Goal: Task Accomplishment & Management: Manage account settings

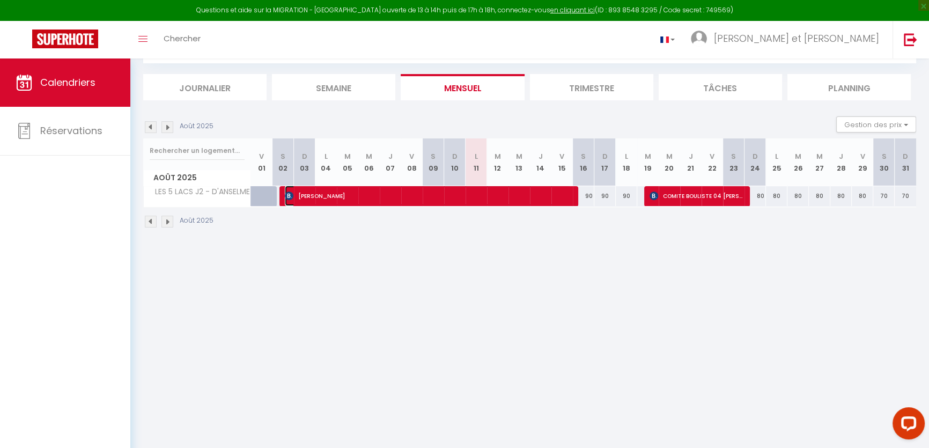
click at [429, 199] on span "[PERSON_NAME]" at bounding box center [428, 196] width 286 height 20
select select "OK"
select select "KO"
select select "0"
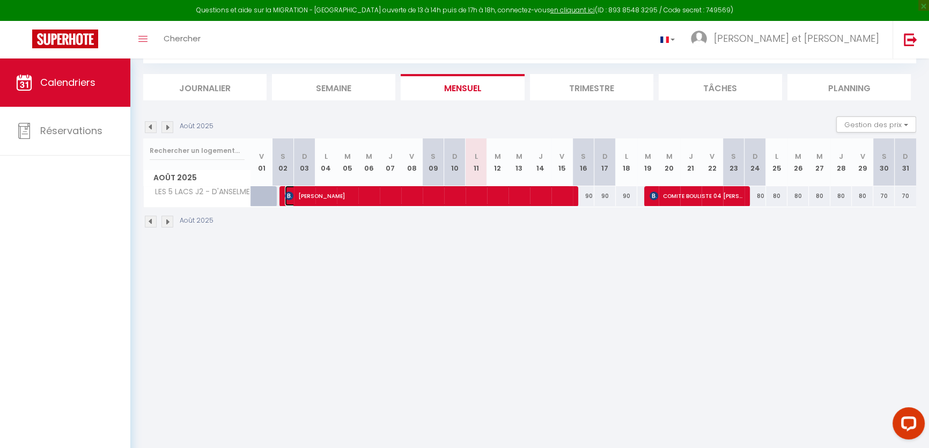
select select "1"
select select
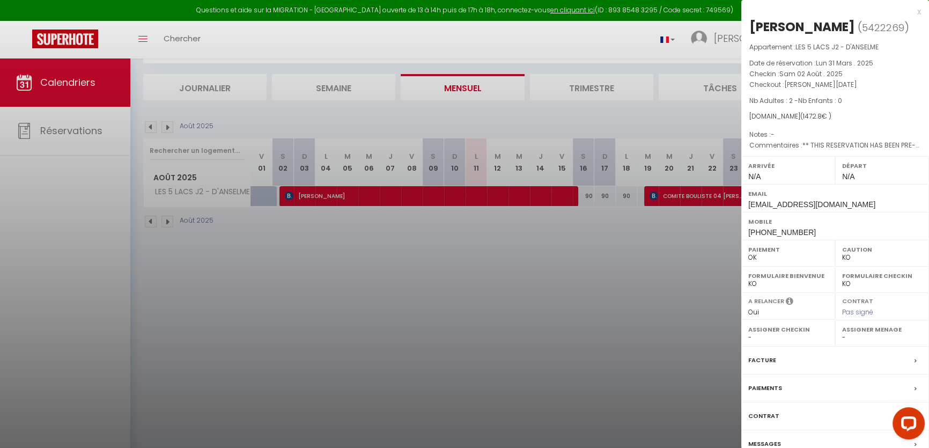
click at [763, 422] on label "Contrat" at bounding box center [763, 415] width 31 height 11
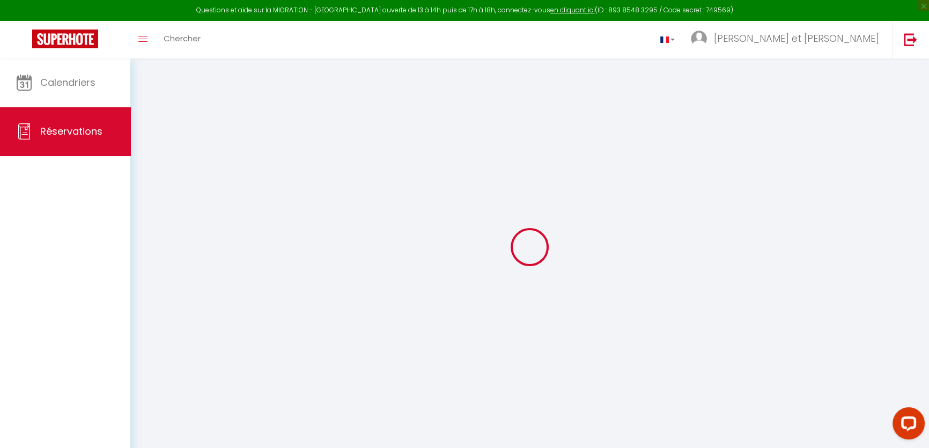
select select
checkbox input "false"
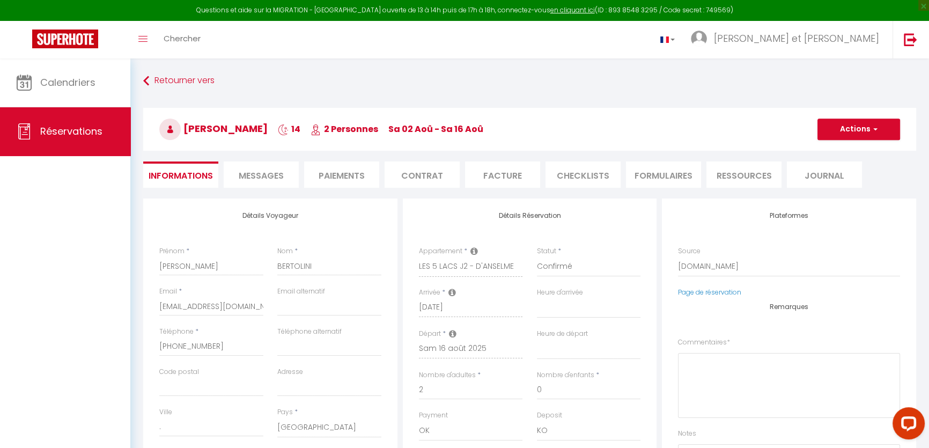
select select
checkbox input "false"
type textarea "** THIS RESERVATION HAS BEEN PRE-PAID ** BOOKING NOTE : Payment charge is EUR 2…"
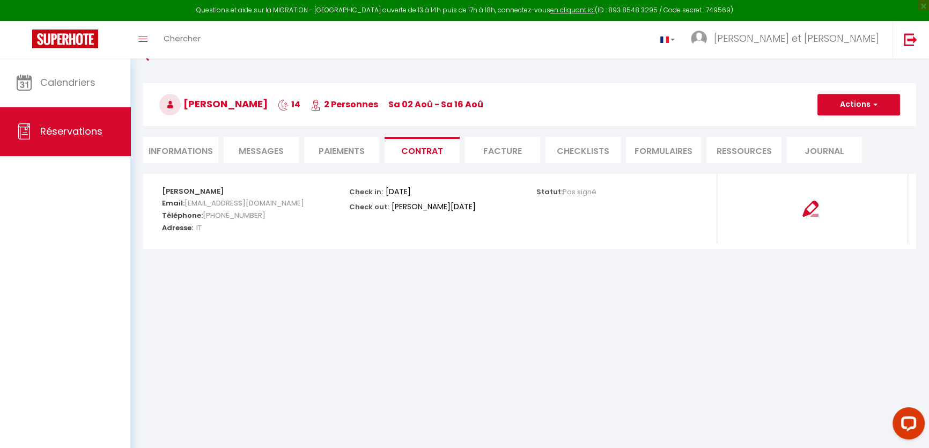
scroll to position [48, 0]
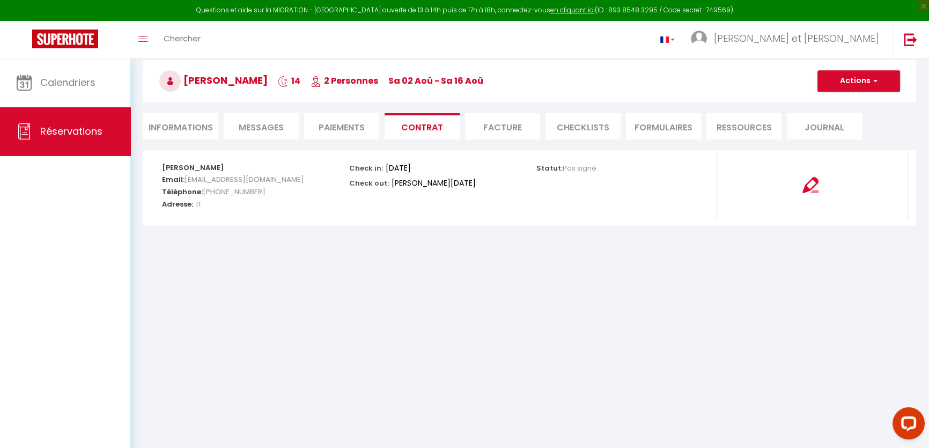
click at [336, 126] on li "Paiements" at bounding box center [341, 126] width 75 height 26
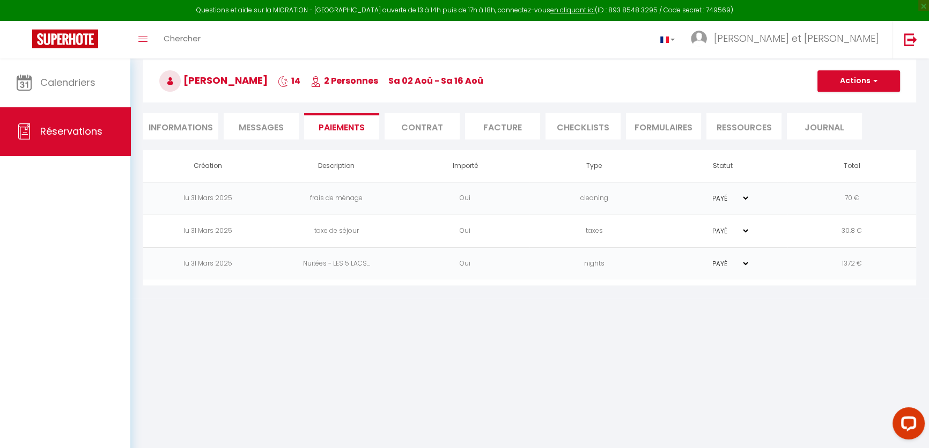
click at [184, 124] on li "Informations" at bounding box center [180, 126] width 75 height 26
select select
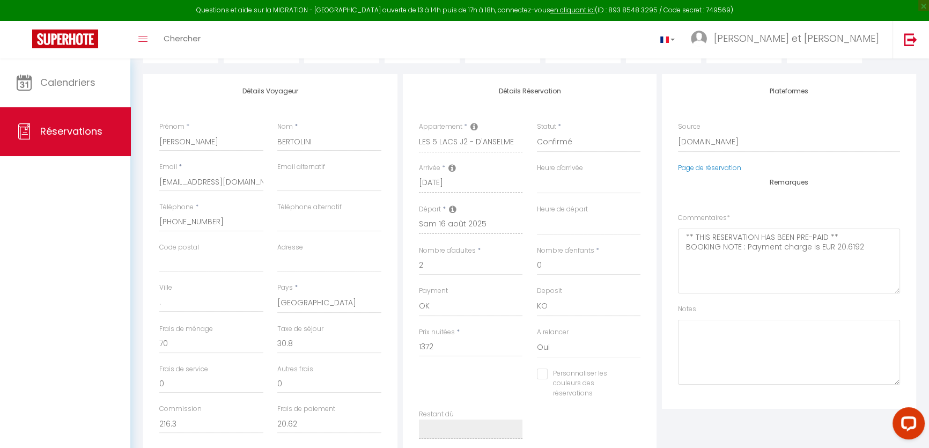
scroll to position [97, 0]
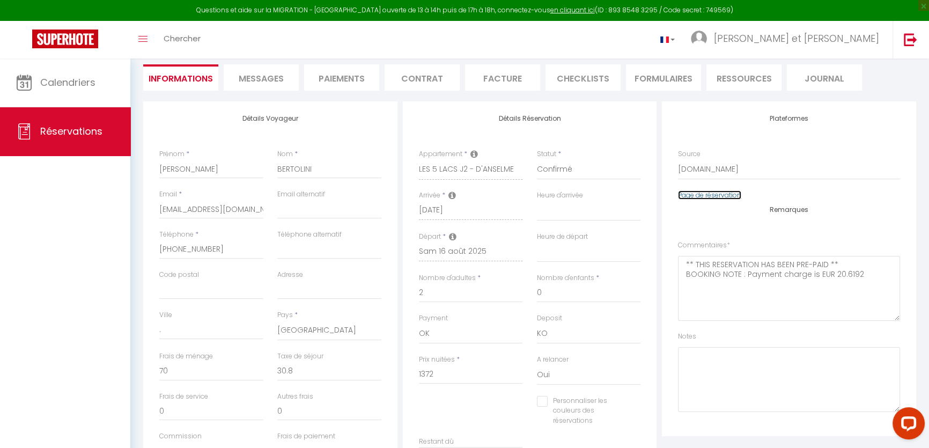
click at [700, 193] on link "Page de réservation" at bounding box center [709, 194] width 63 height 9
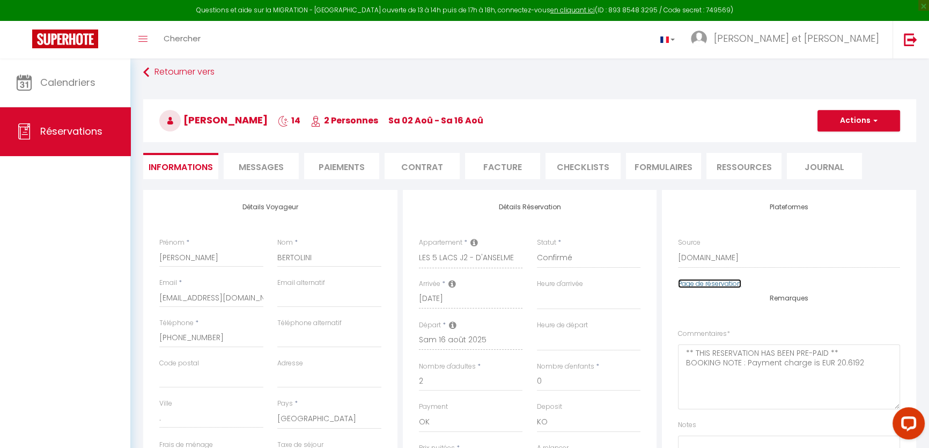
scroll to position [0, 0]
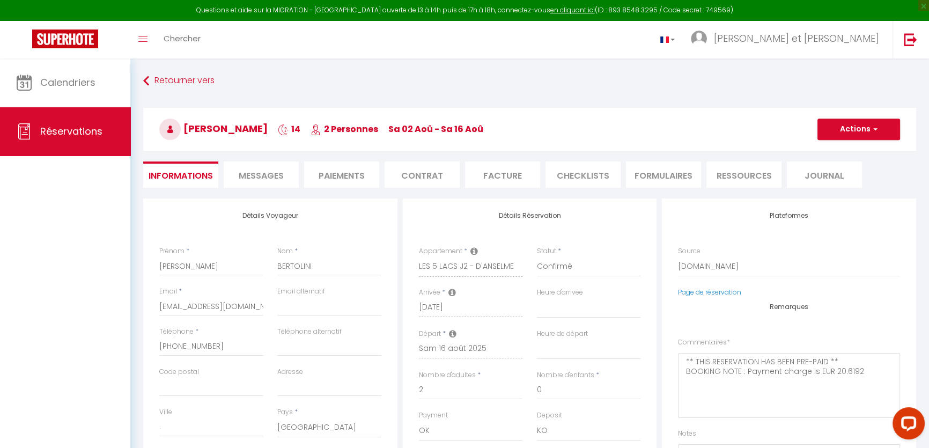
click at [422, 173] on li "Contrat" at bounding box center [422, 174] width 75 height 26
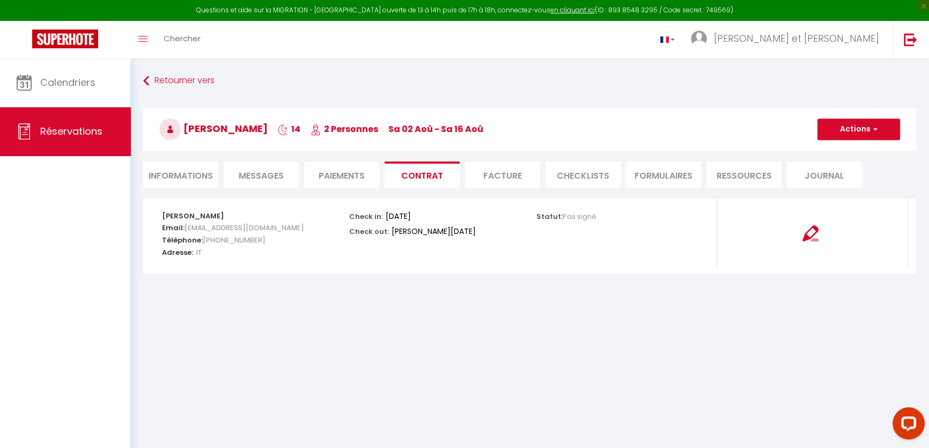
click at [516, 172] on li "Facture" at bounding box center [502, 174] width 75 height 26
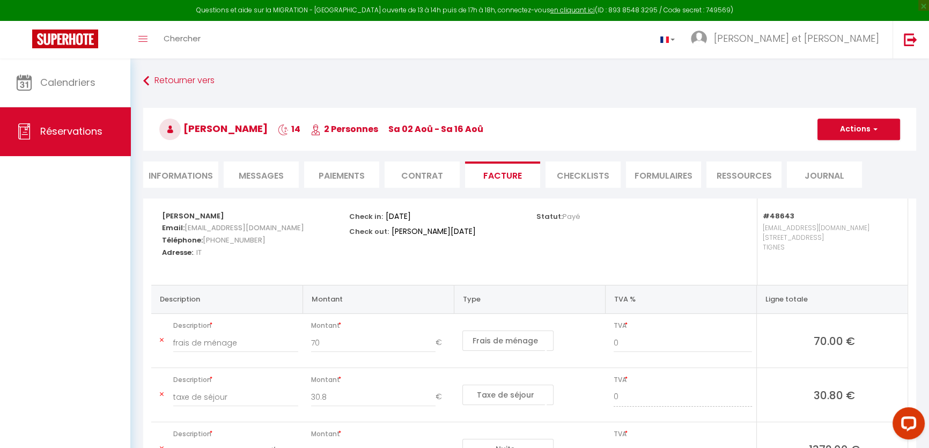
click at [657, 174] on li "FORMULAIRES" at bounding box center [663, 174] width 75 height 26
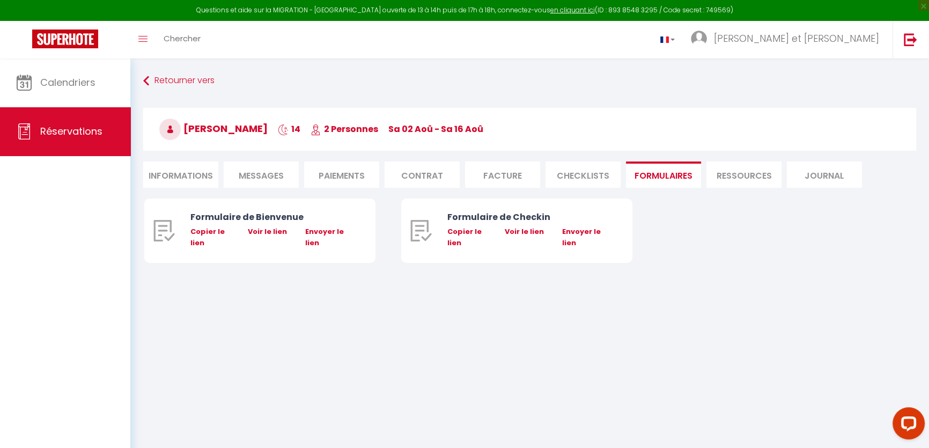
click at [826, 173] on li "Journal" at bounding box center [824, 174] width 75 height 26
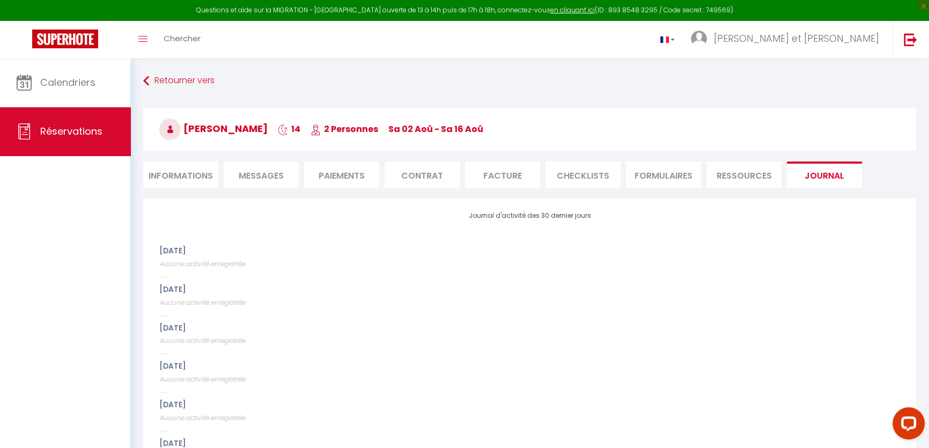
click at [187, 173] on li "Informations" at bounding box center [180, 174] width 75 height 26
select select
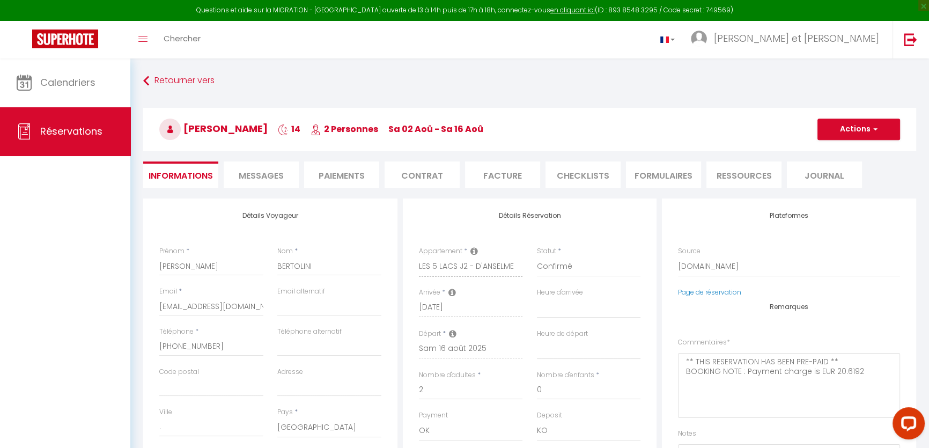
click at [261, 172] on span "Messages" at bounding box center [261, 176] width 45 height 12
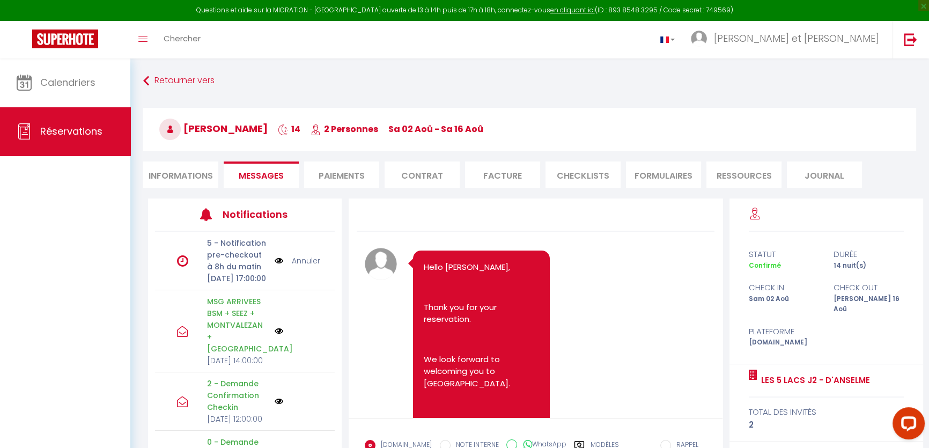
click at [340, 174] on li "Paiements" at bounding box center [341, 174] width 75 height 26
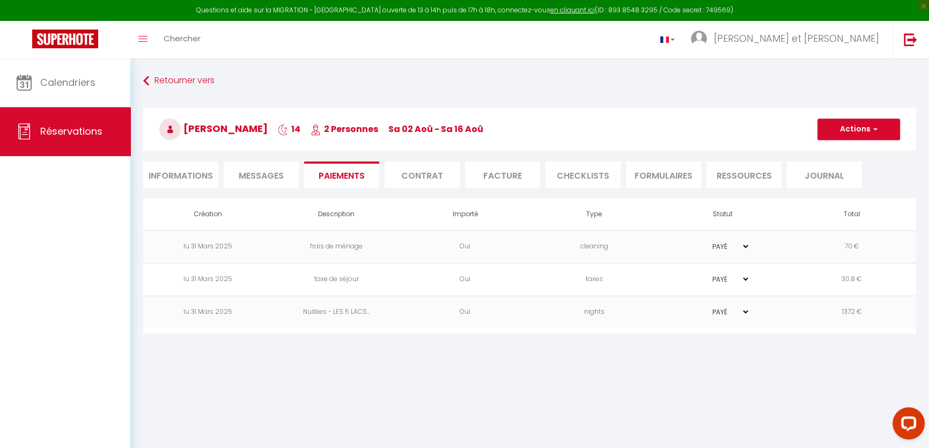
click at [271, 171] on span "Messages" at bounding box center [261, 176] width 45 height 12
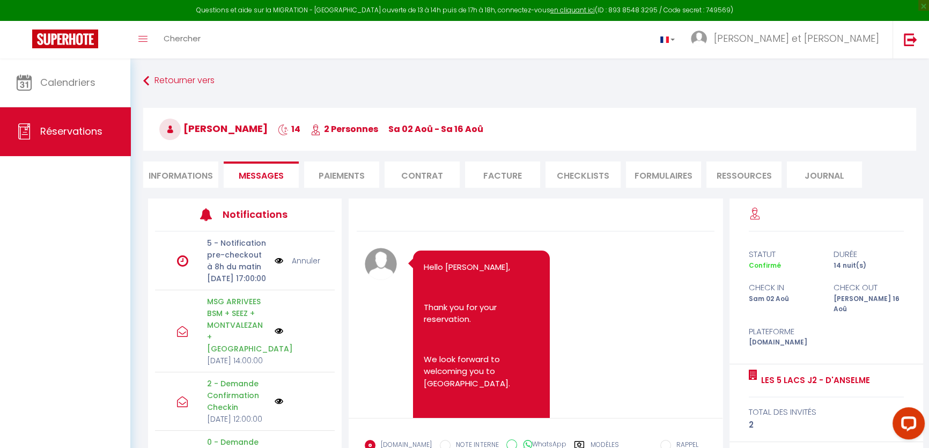
click at [343, 170] on li "Paiements" at bounding box center [341, 174] width 75 height 26
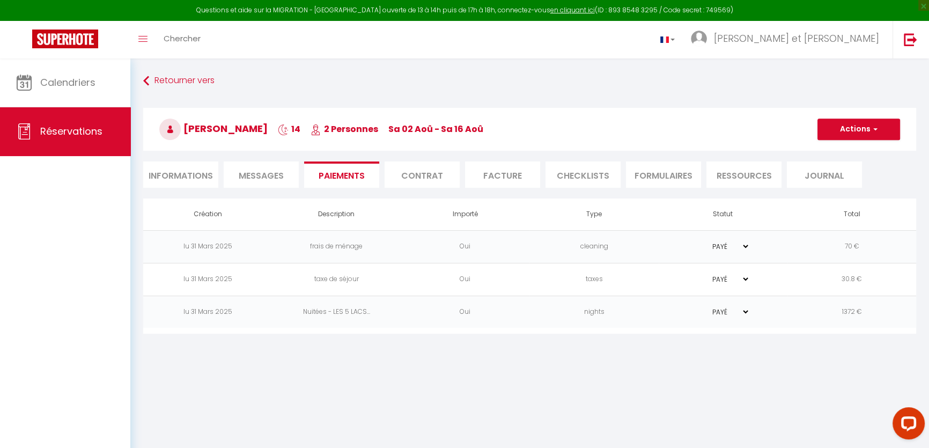
click at [745, 278] on select "PAYÉ EN ATTENTE" at bounding box center [723, 279] width 54 height 10
click at [428, 177] on li "Contrat" at bounding box center [422, 174] width 75 height 26
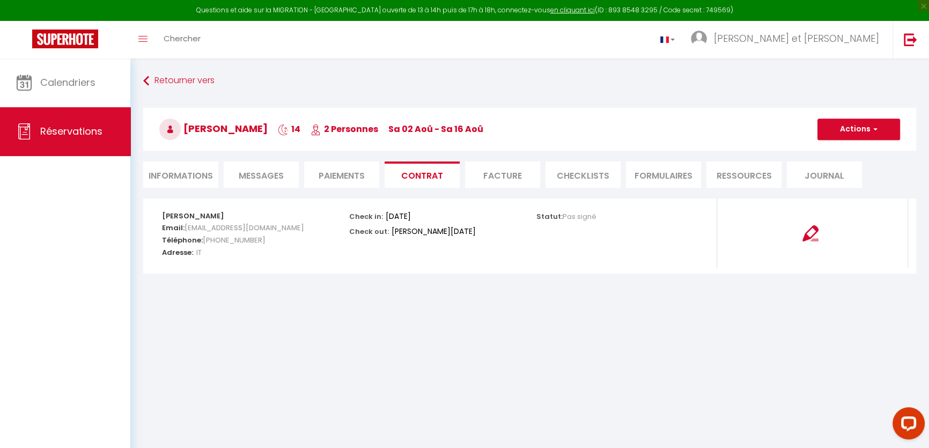
click at [495, 173] on li "Facture" at bounding box center [502, 174] width 75 height 26
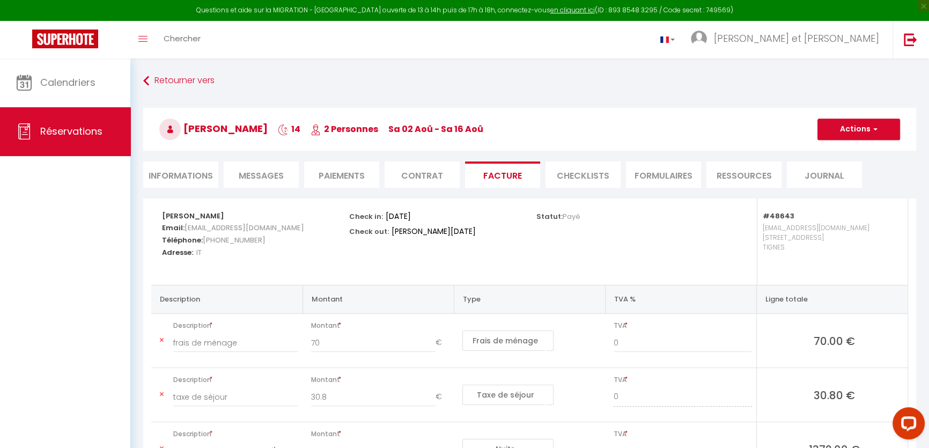
click at [585, 172] on li "CHECKLISTS" at bounding box center [583, 174] width 75 height 26
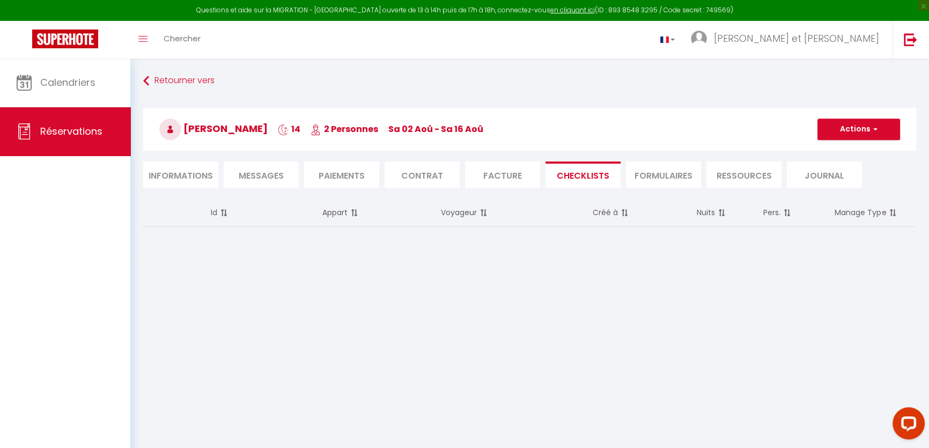
click at [665, 173] on li "FORMULAIRES" at bounding box center [663, 174] width 75 height 26
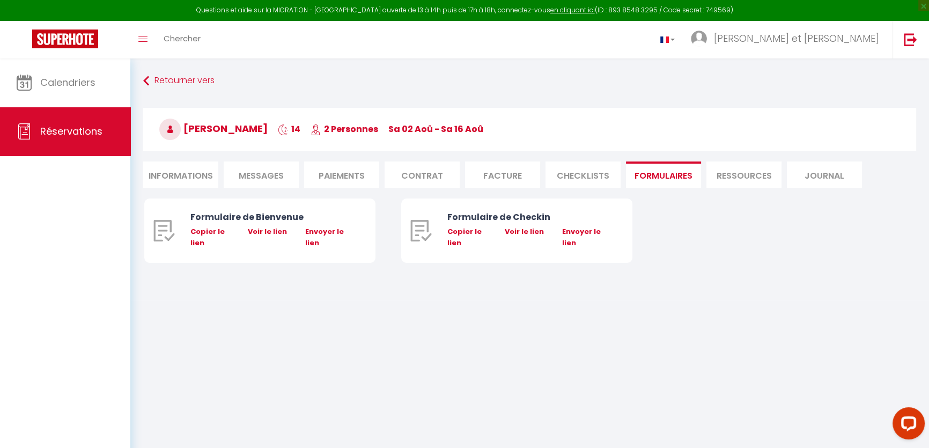
click at [741, 175] on li "Ressources" at bounding box center [744, 174] width 75 height 26
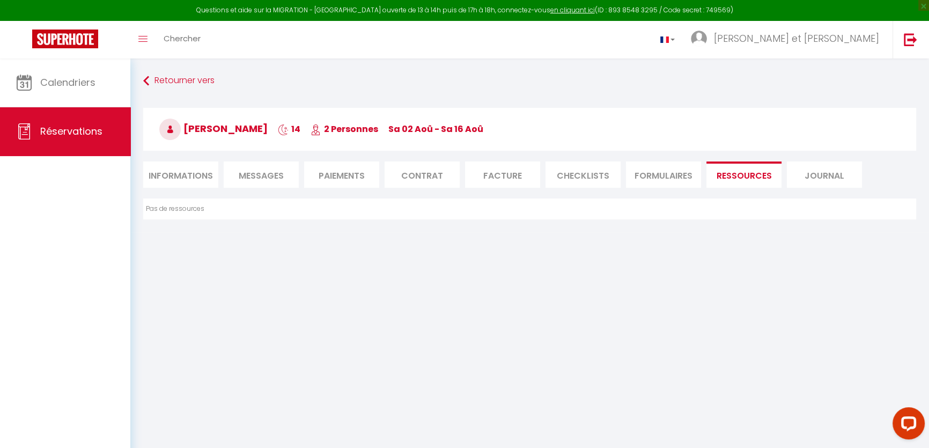
click at [811, 170] on li "Journal" at bounding box center [824, 174] width 75 height 26
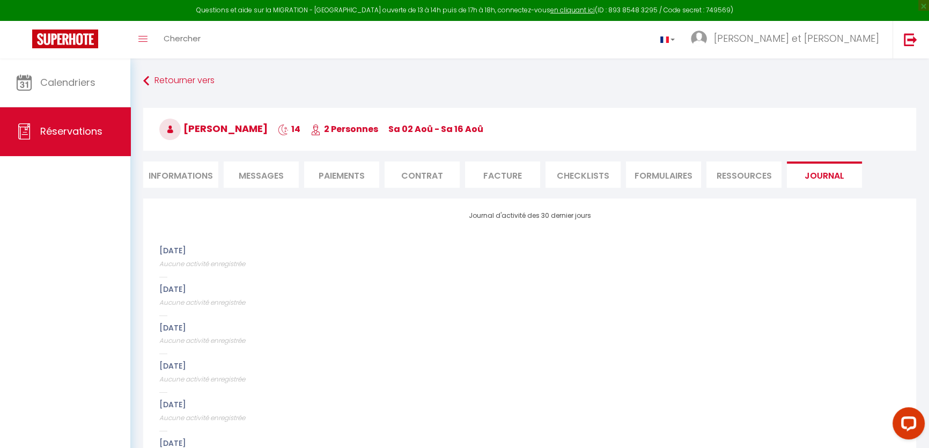
click at [655, 176] on li "FORMULAIRES" at bounding box center [663, 174] width 75 height 26
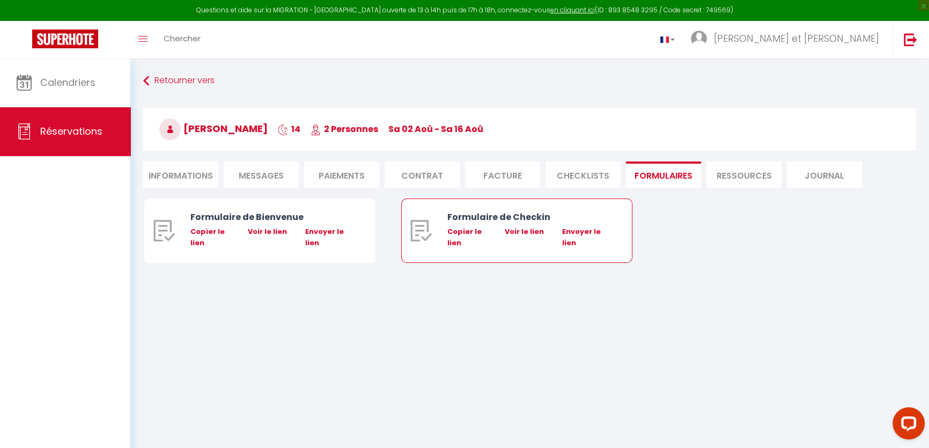
click at [452, 234] on div "Copier le lien" at bounding box center [468, 237] width 43 height 22
click at [196, 177] on li "Informations" at bounding box center [180, 174] width 75 height 26
select select
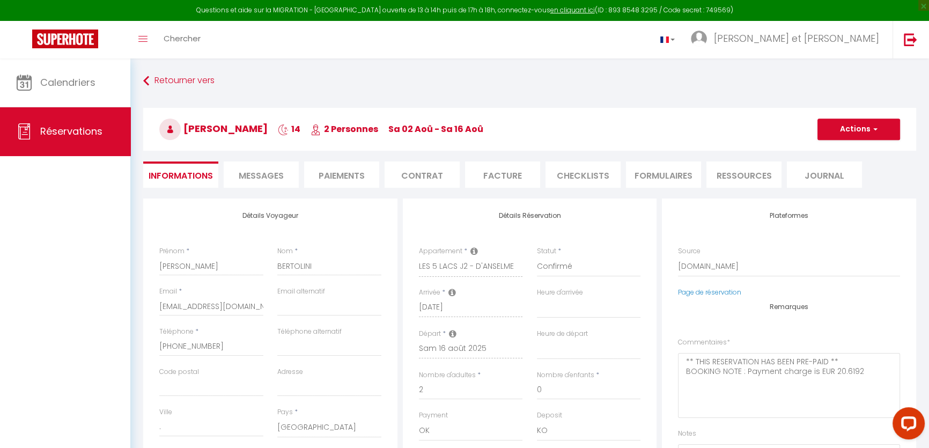
select select
checkbox input "false"
select select
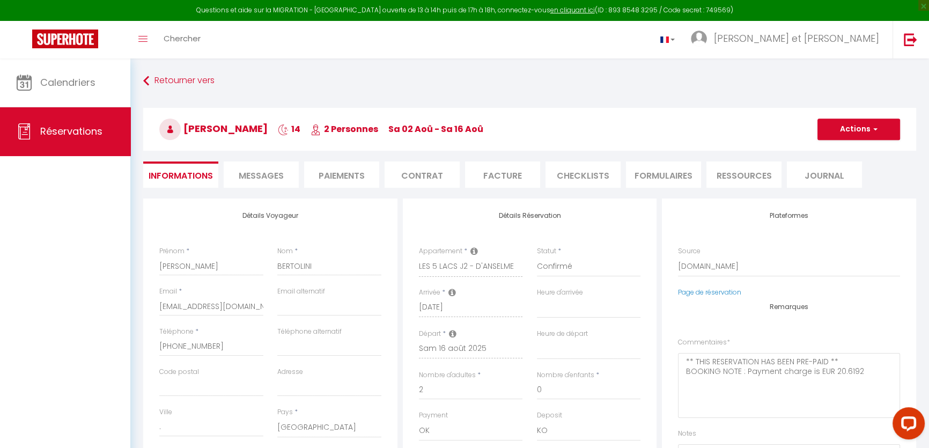
checkbox input "false"
select select
checkbox input "false"
select select
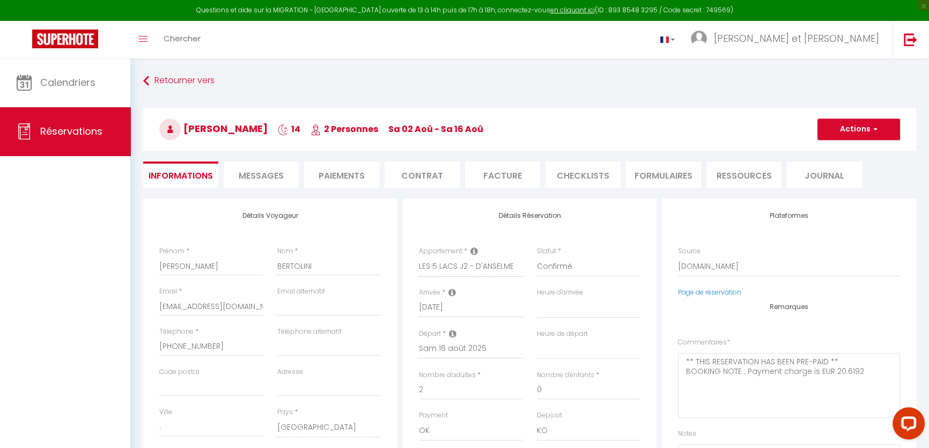
select select
checkbox input "false"
select select
checkbox input "false"
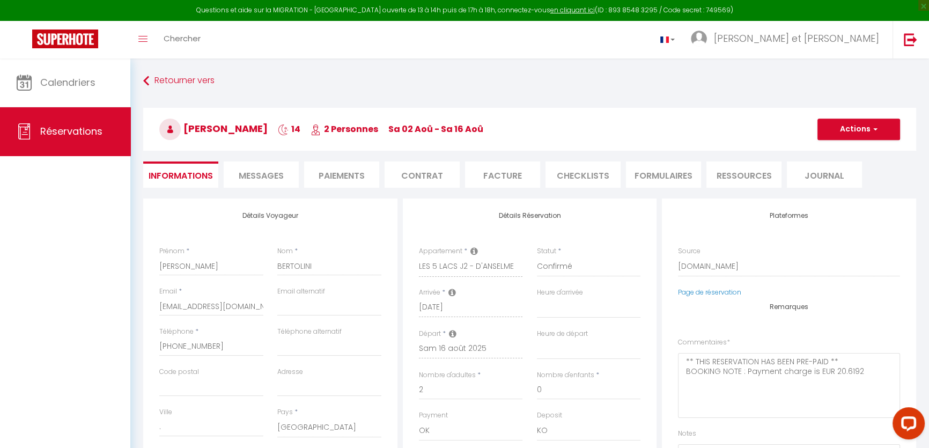
select select
checkbox input "false"
select select
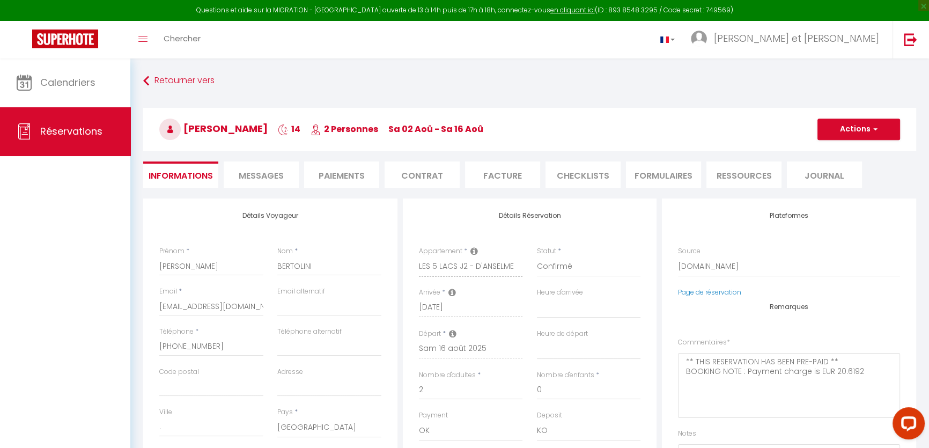
checkbox input "false"
select select
checkbox input "false"
select select
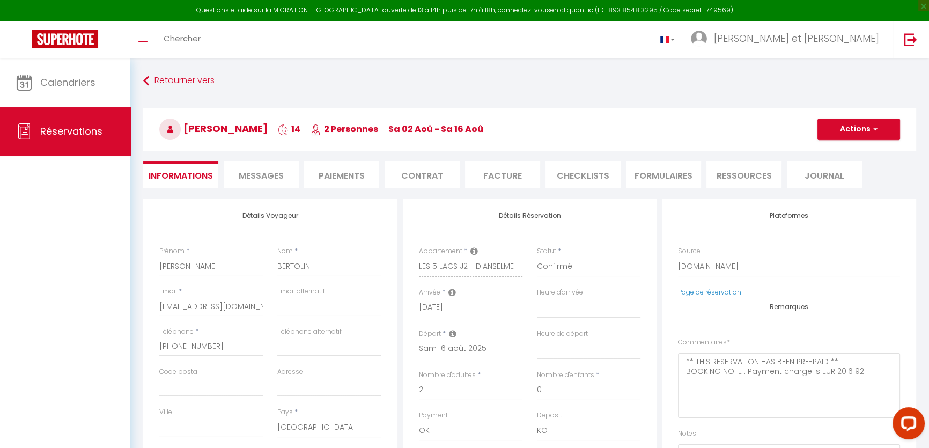
select select
checkbox input "false"
select select
checkbox input "false"
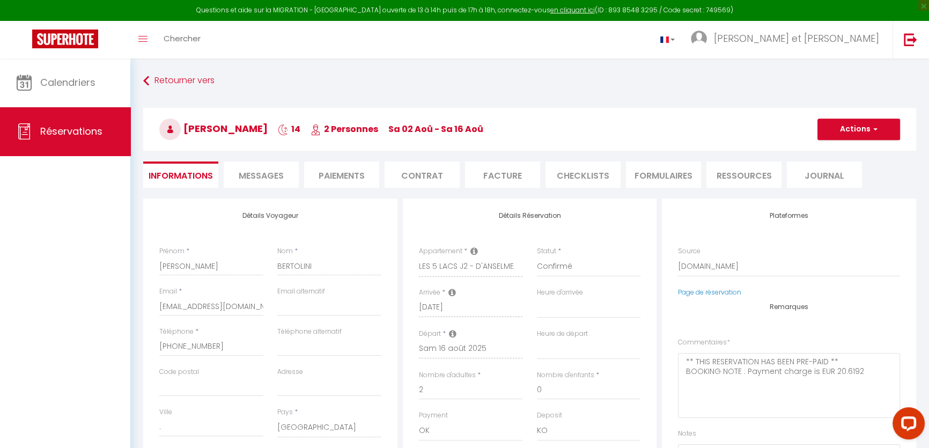
select select
checkbox input "false"
select select
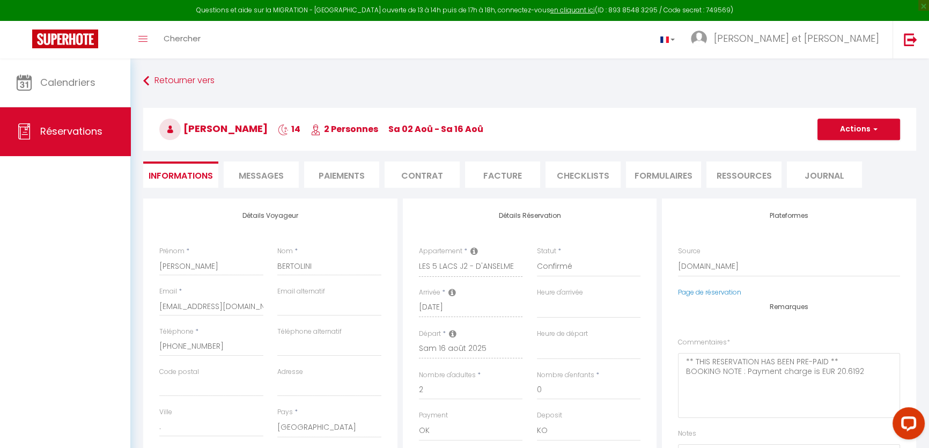
checkbox input "false"
select select
checkbox input "false"
select select
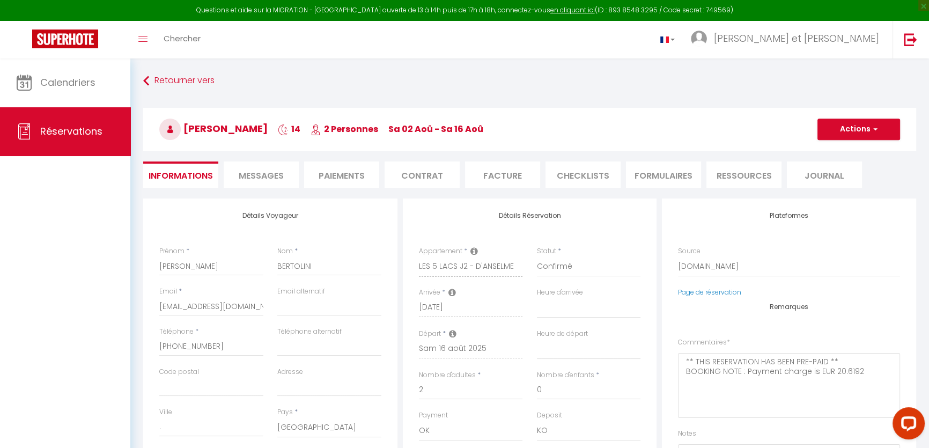
select select
checkbox input "false"
select select
checkbox input "false"
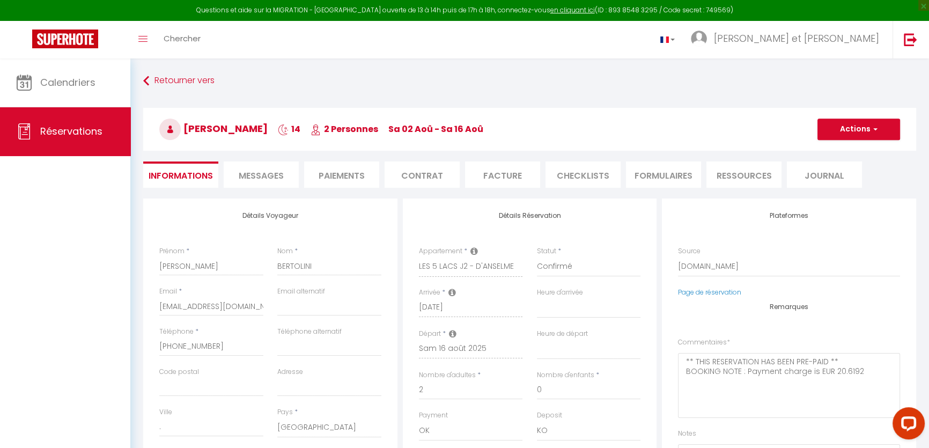
select select
checkbox input "false"
select select
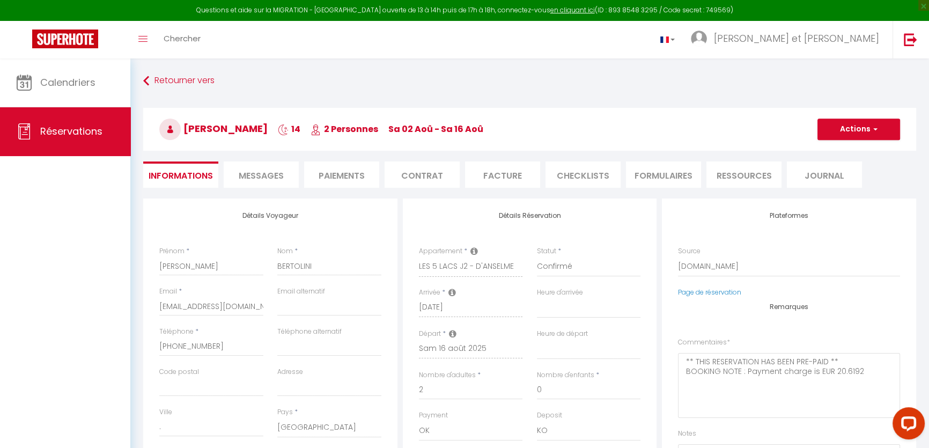
checkbox input "false"
select select
checkbox input "false"
select select
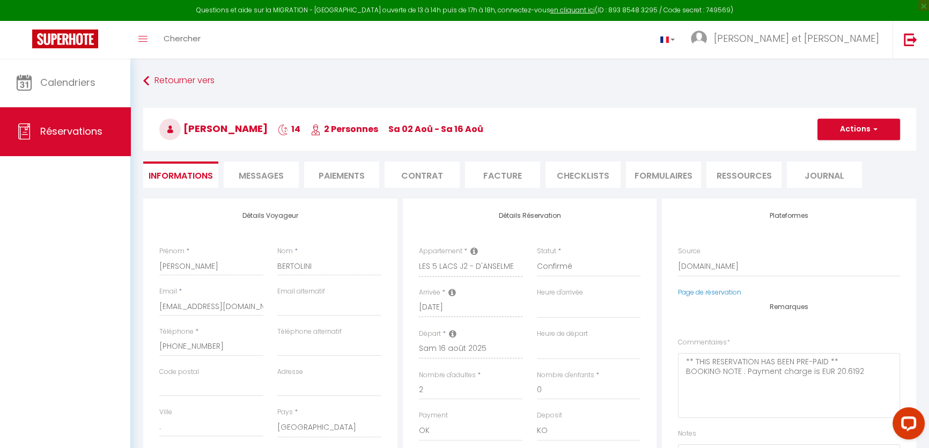
select select
checkbox input "false"
select select
checkbox input "false"
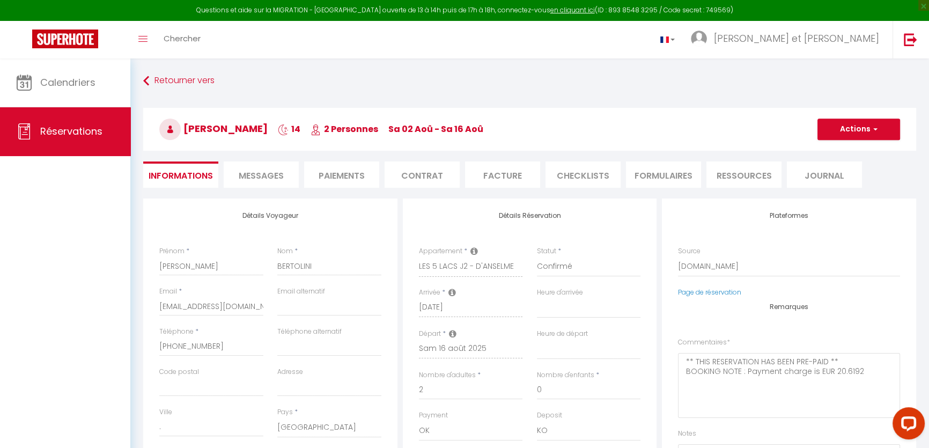
select select
checkbox input "false"
select select
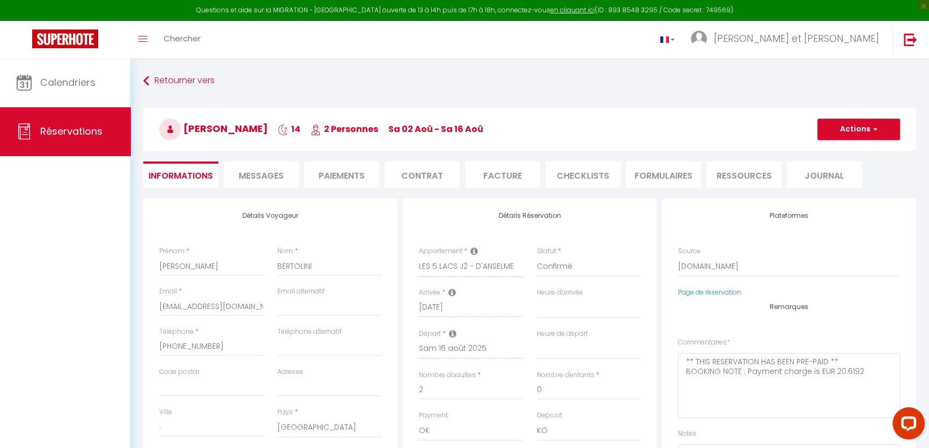
checkbox input "false"
select select
checkbox input "false"
select select
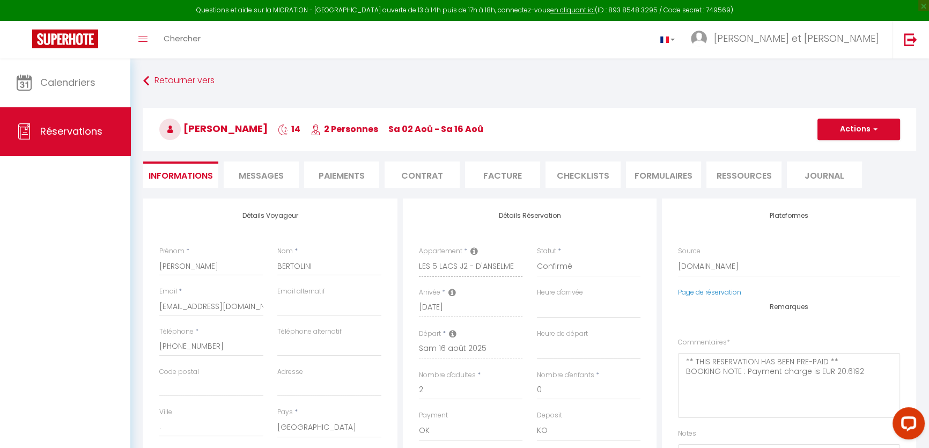
select select
checkbox input "false"
select select
checkbox input "false"
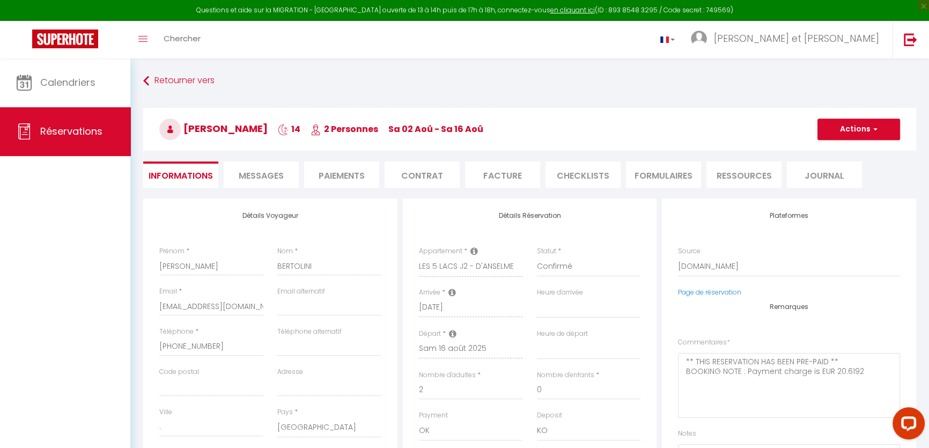
select select
checkbox input "false"
select select
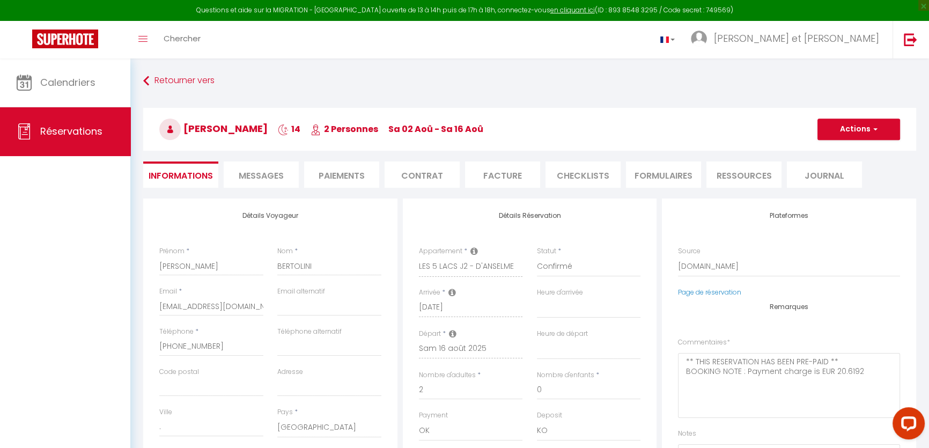
checkbox input "false"
select select
checkbox input "false"
select select
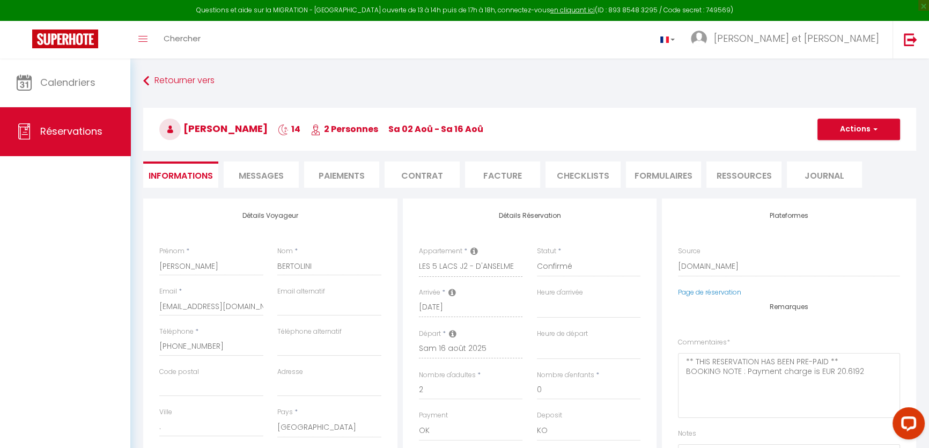
select select
checkbox input "false"
select select
checkbox input "false"
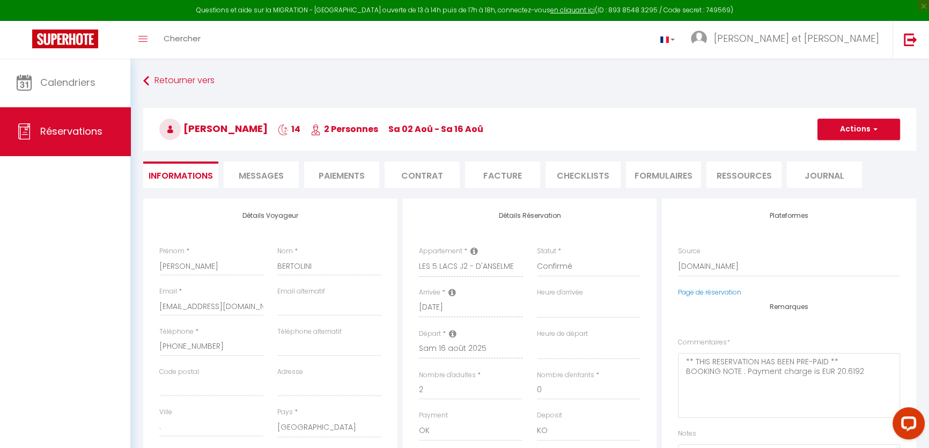
select select
checkbox input "false"
select select
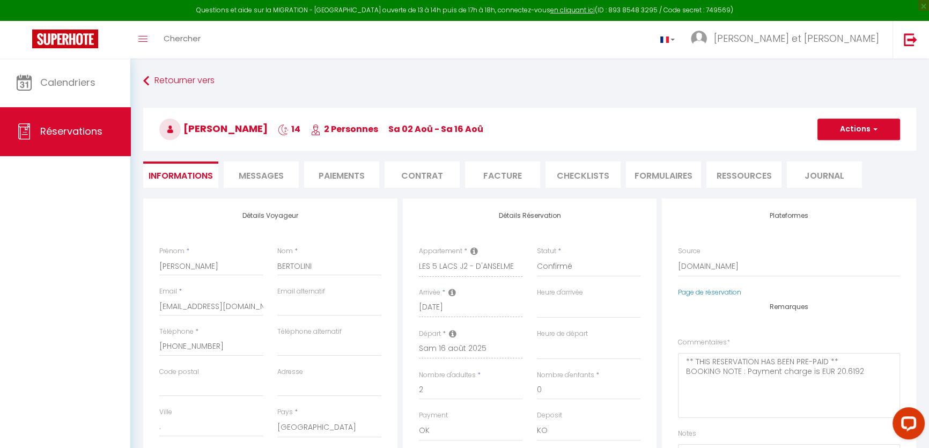
checkbox input "false"
select select
checkbox input "false"
select select
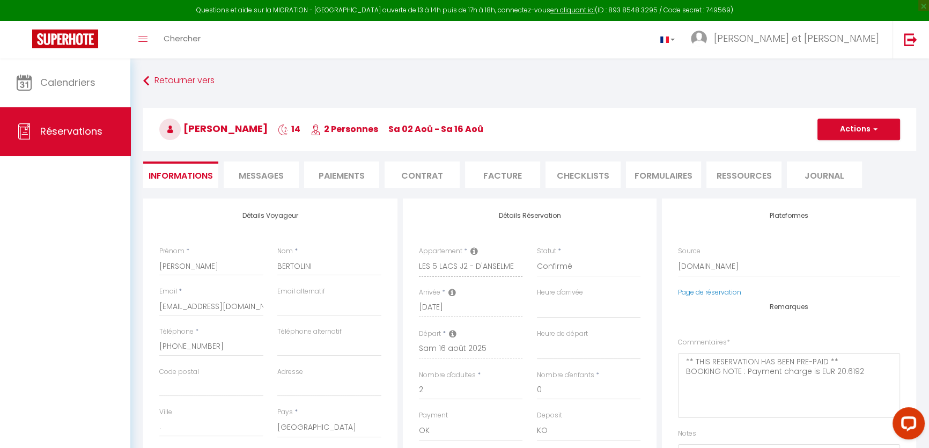
select select
checkbox input "false"
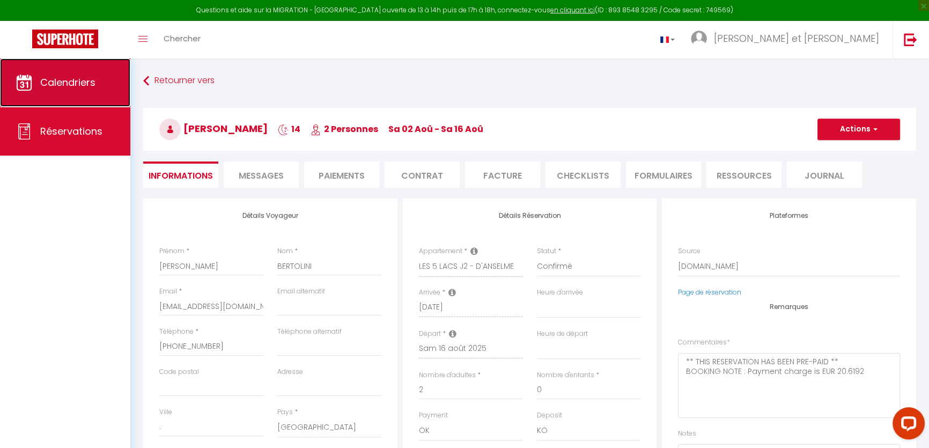
click at [91, 80] on span "Calendriers" at bounding box center [67, 82] width 55 height 13
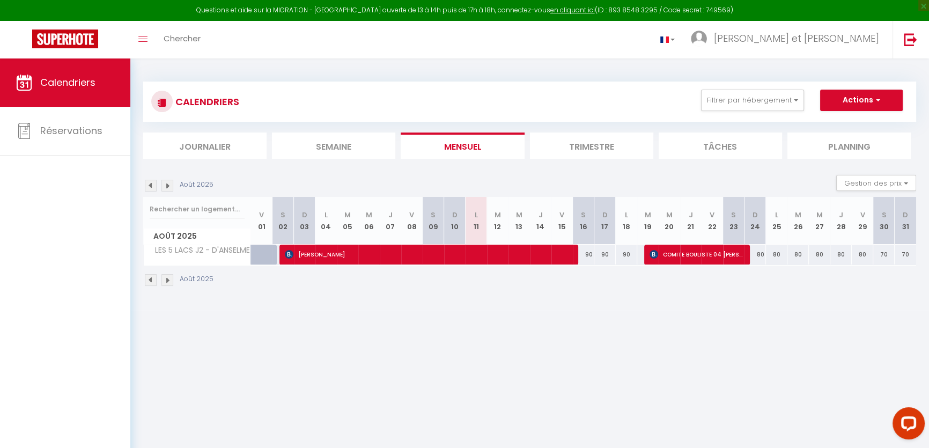
click at [166, 182] on img at bounding box center [167, 186] width 12 height 12
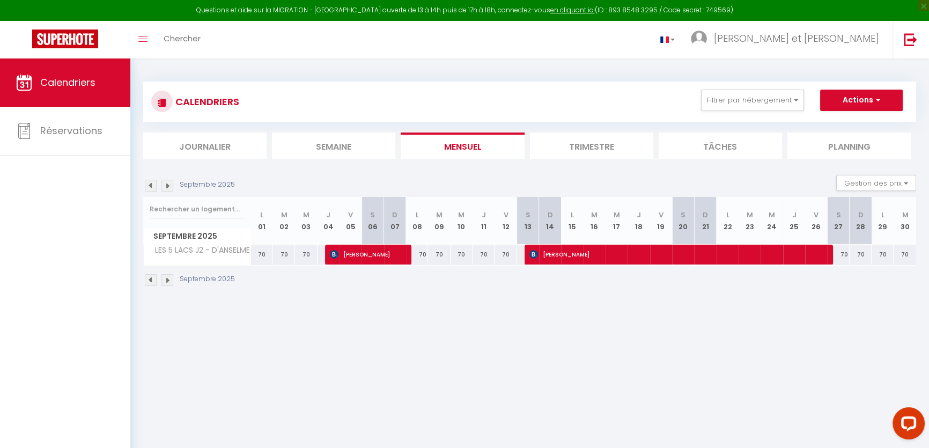
click at [150, 186] on img at bounding box center [151, 186] width 12 height 12
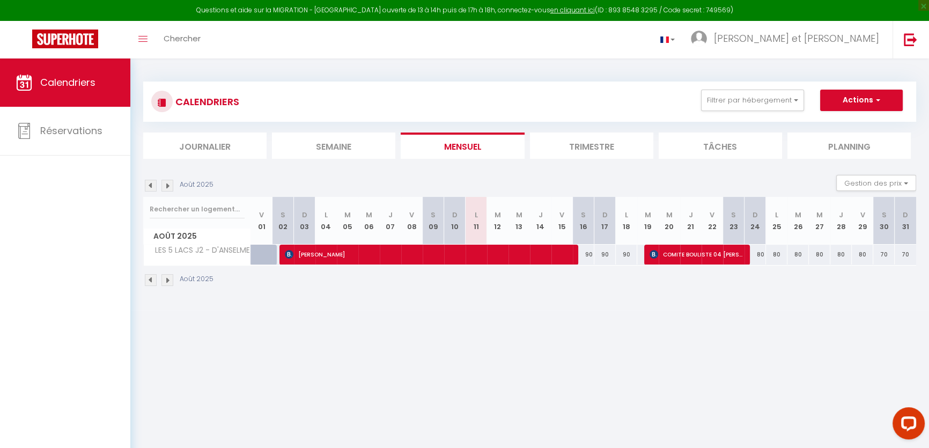
click at [165, 183] on img at bounding box center [167, 186] width 12 height 12
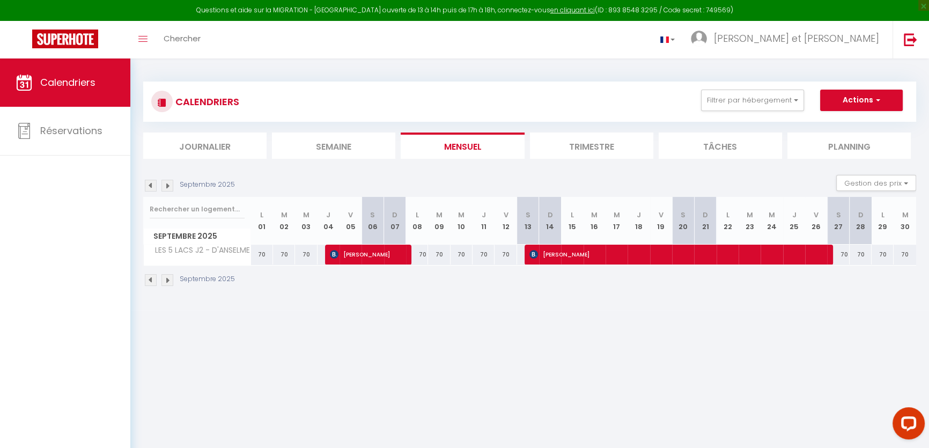
click at [168, 185] on img at bounding box center [167, 186] width 12 height 12
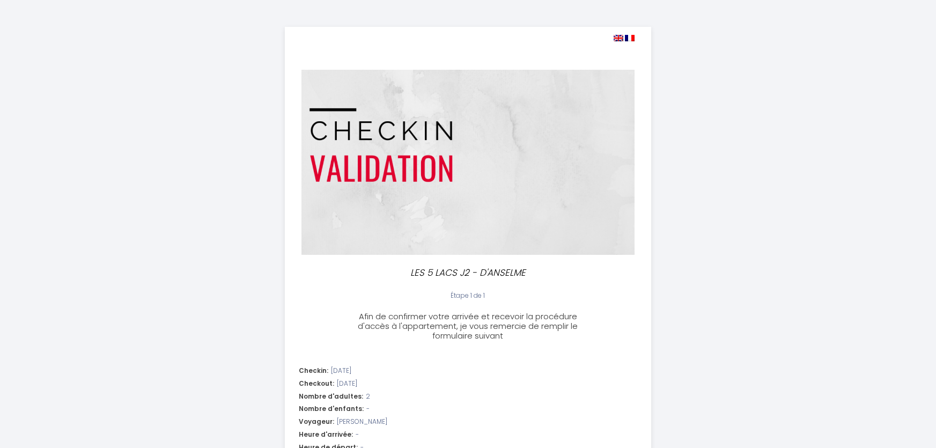
select select
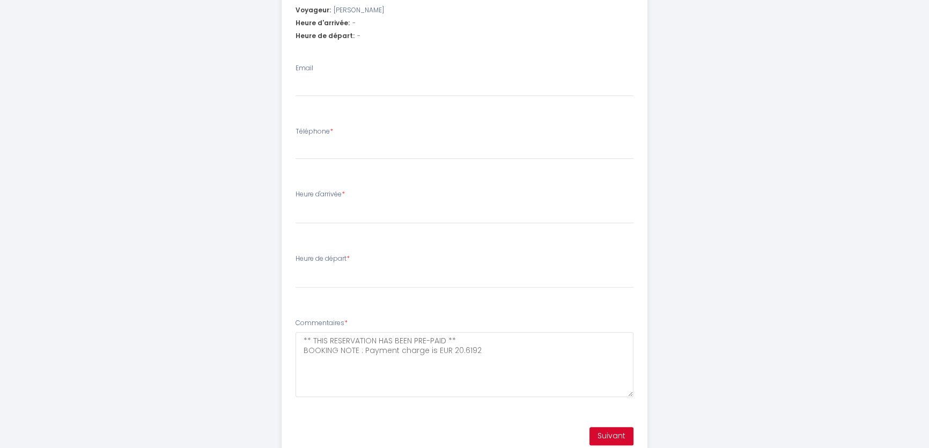
scroll to position [439, 0]
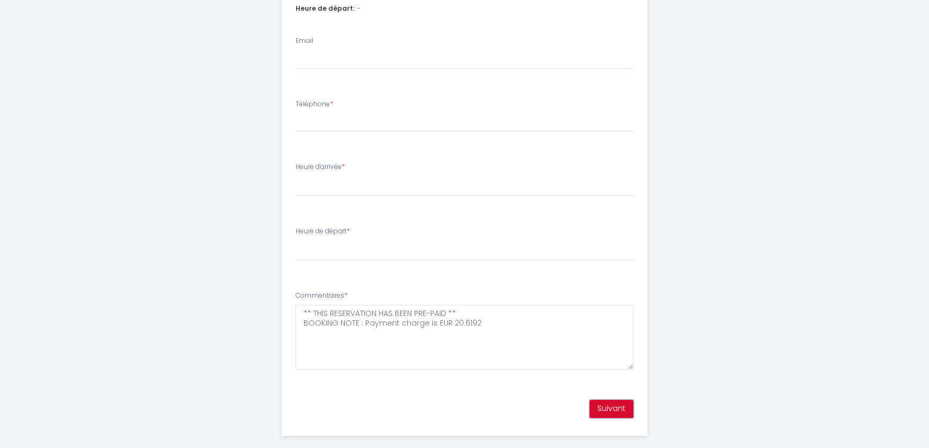
click at [617, 409] on button "Suivant" at bounding box center [612, 409] width 44 height 18
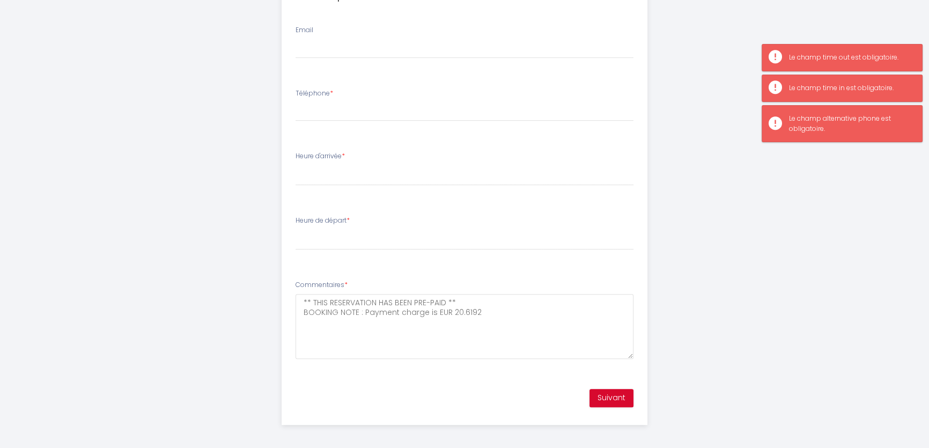
scroll to position [452, 0]
